Goal: Task Accomplishment & Management: Manage account settings

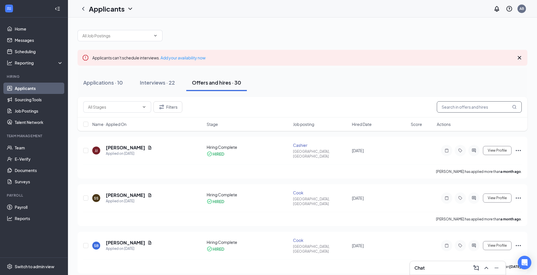
click at [462, 104] on input "text" at bounding box center [479, 106] width 85 height 11
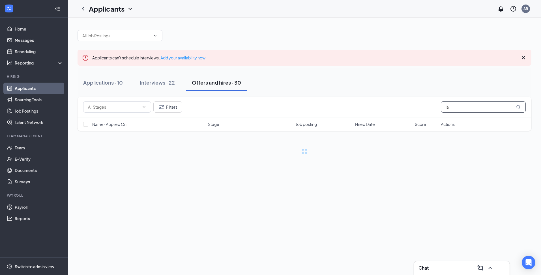
type input "l"
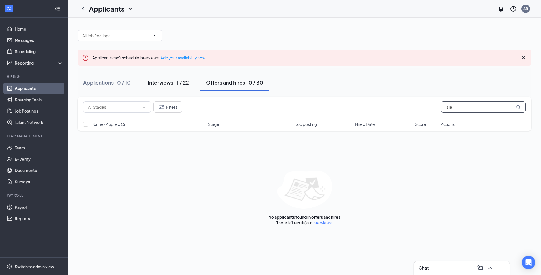
type input "jale"
click at [180, 85] on div "Interviews · 1 / 22" at bounding box center [168, 82] width 41 height 7
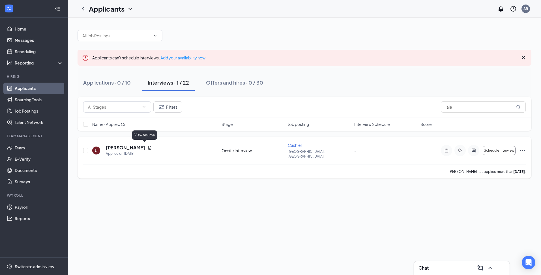
click at [147, 145] on icon "Document" at bounding box center [149, 147] width 5 height 5
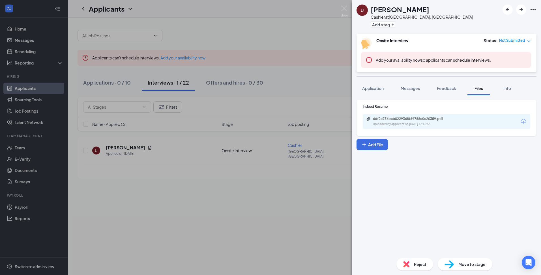
click at [389, 119] on div "6df2c756bcb0229368f69788c0c20359.pdf" at bounding box center [412, 119] width 79 height 5
click at [344, 9] on img at bounding box center [344, 11] width 7 height 11
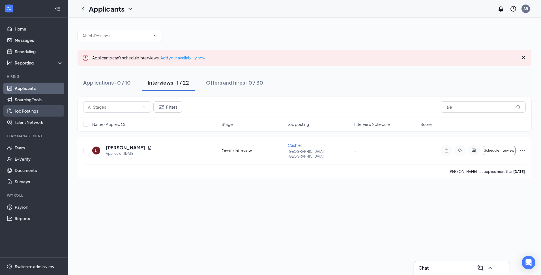
click at [36, 110] on link "Job Postings" at bounding box center [39, 110] width 48 height 11
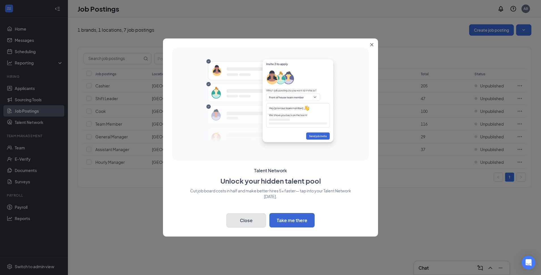
click at [248, 222] on button "Close" at bounding box center [246, 220] width 40 height 14
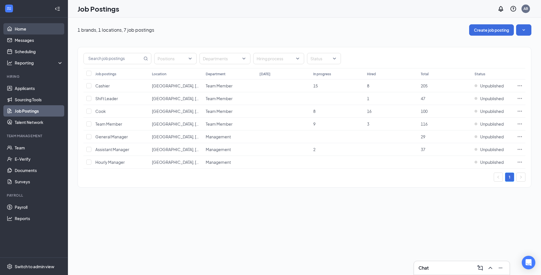
click at [25, 29] on link "Home" at bounding box center [39, 28] width 48 height 11
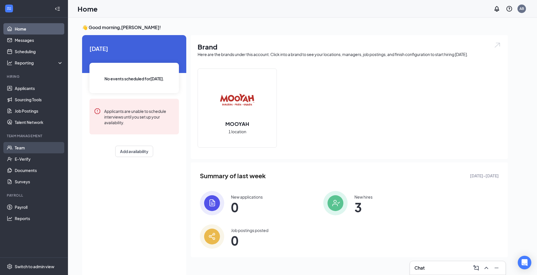
click at [19, 148] on link "Team" at bounding box center [39, 147] width 48 height 11
